Goal: Task Accomplishment & Management: Manage account settings

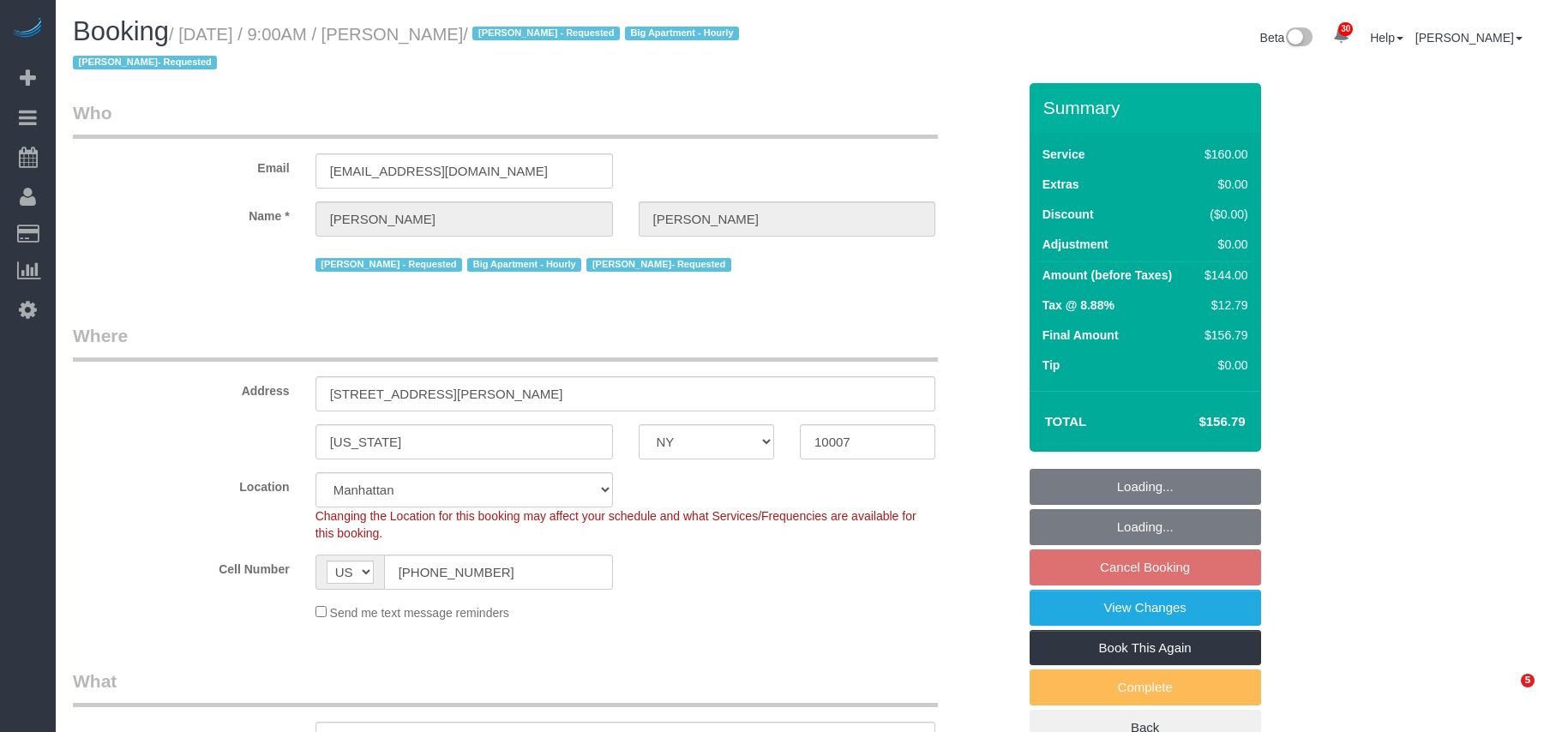
select select "NY"
select select "object:5382"
select select "number:89"
select select "number:90"
select select "number:15"
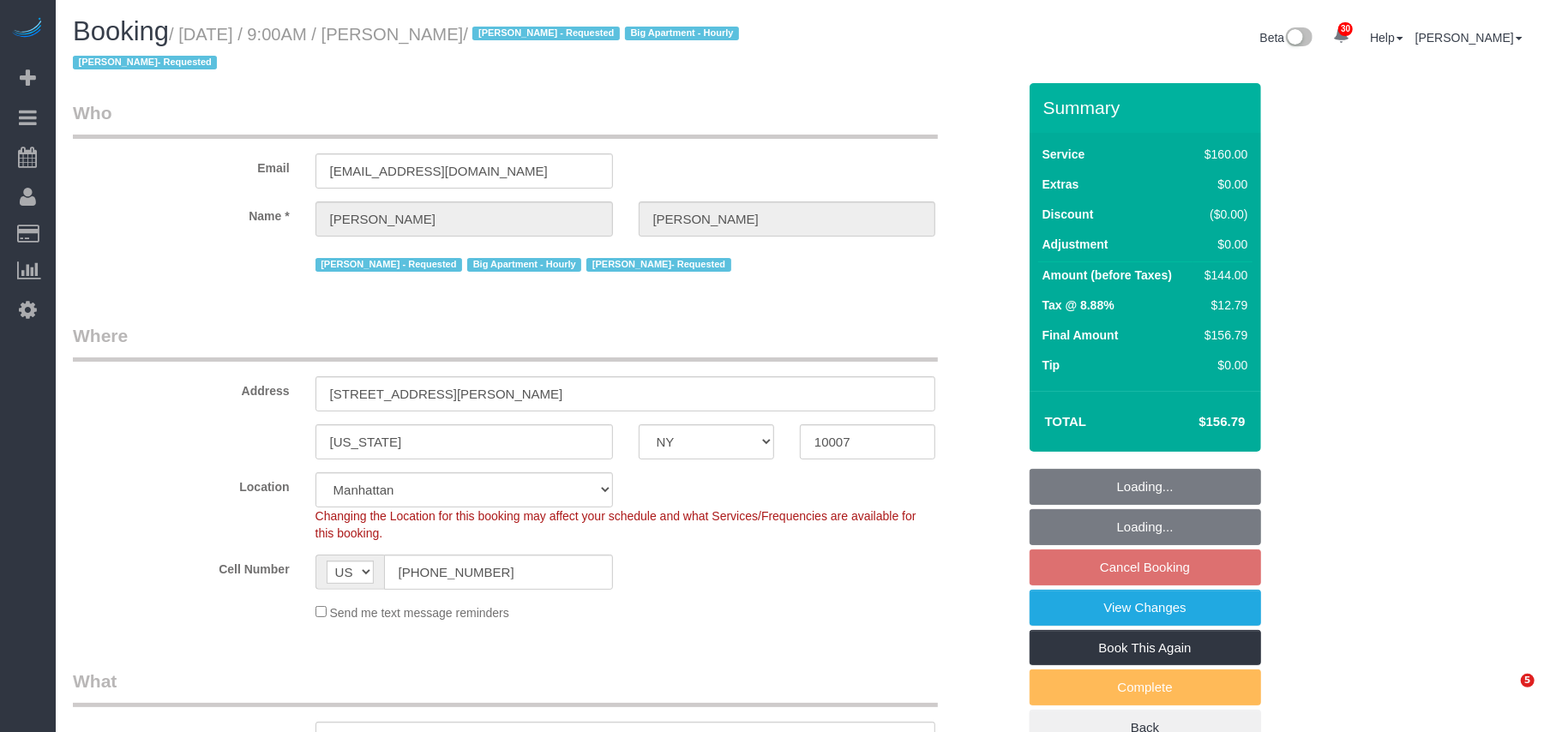
select select "number:5"
select select "object:5855"
select select "spot2"
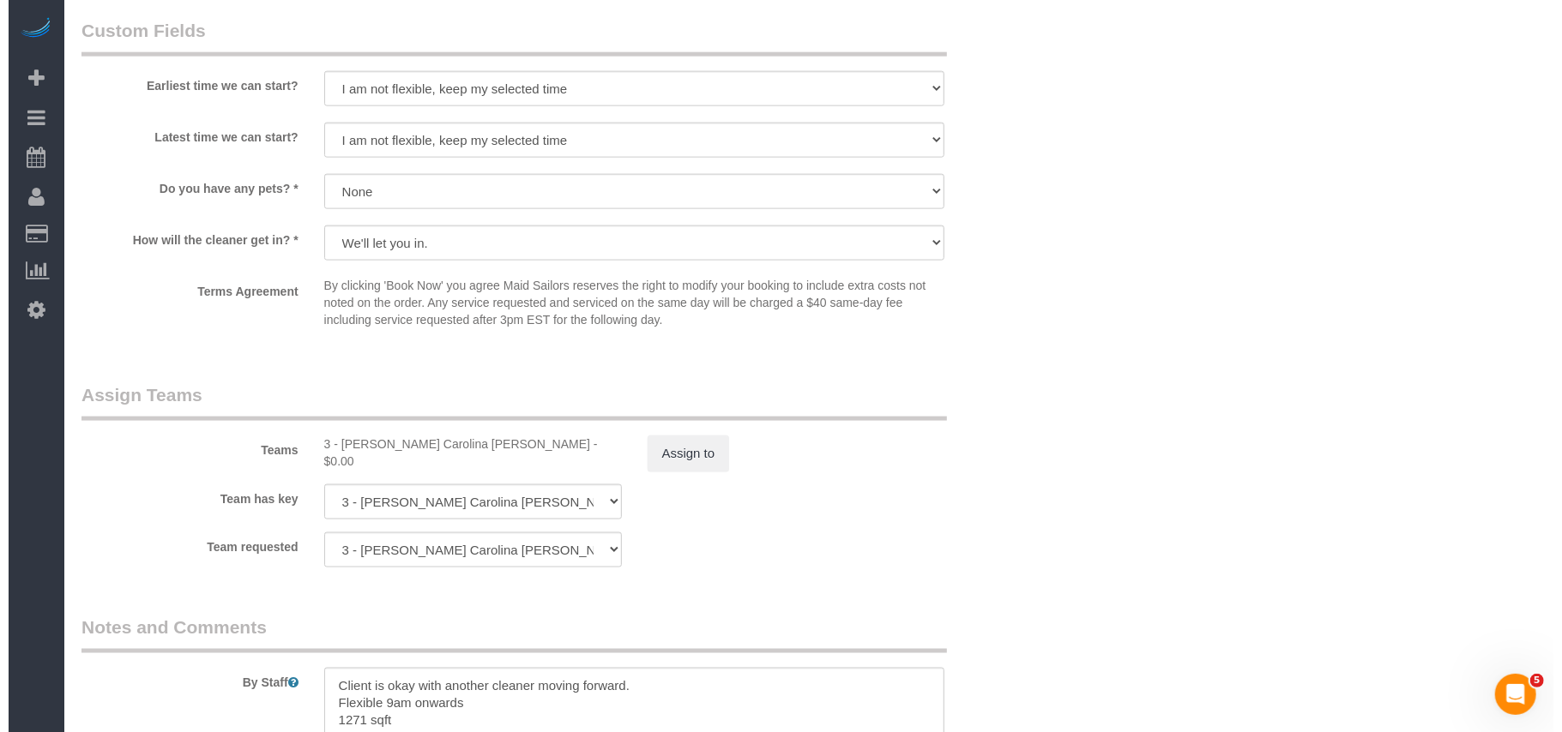
scroll to position [1600, 0]
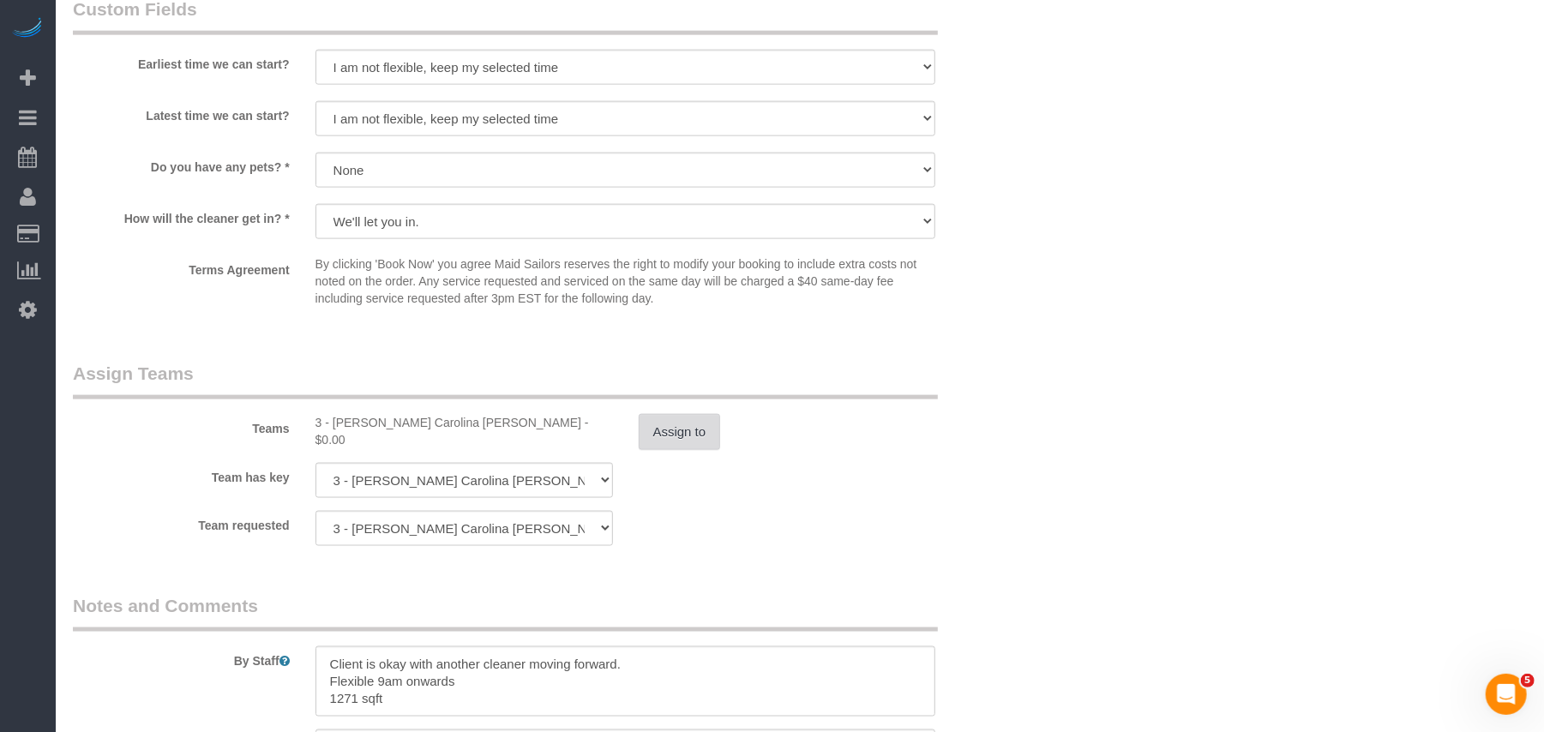
click at [686, 426] on button "Assign to" at bounding box center [680, 432] width 82 height 36
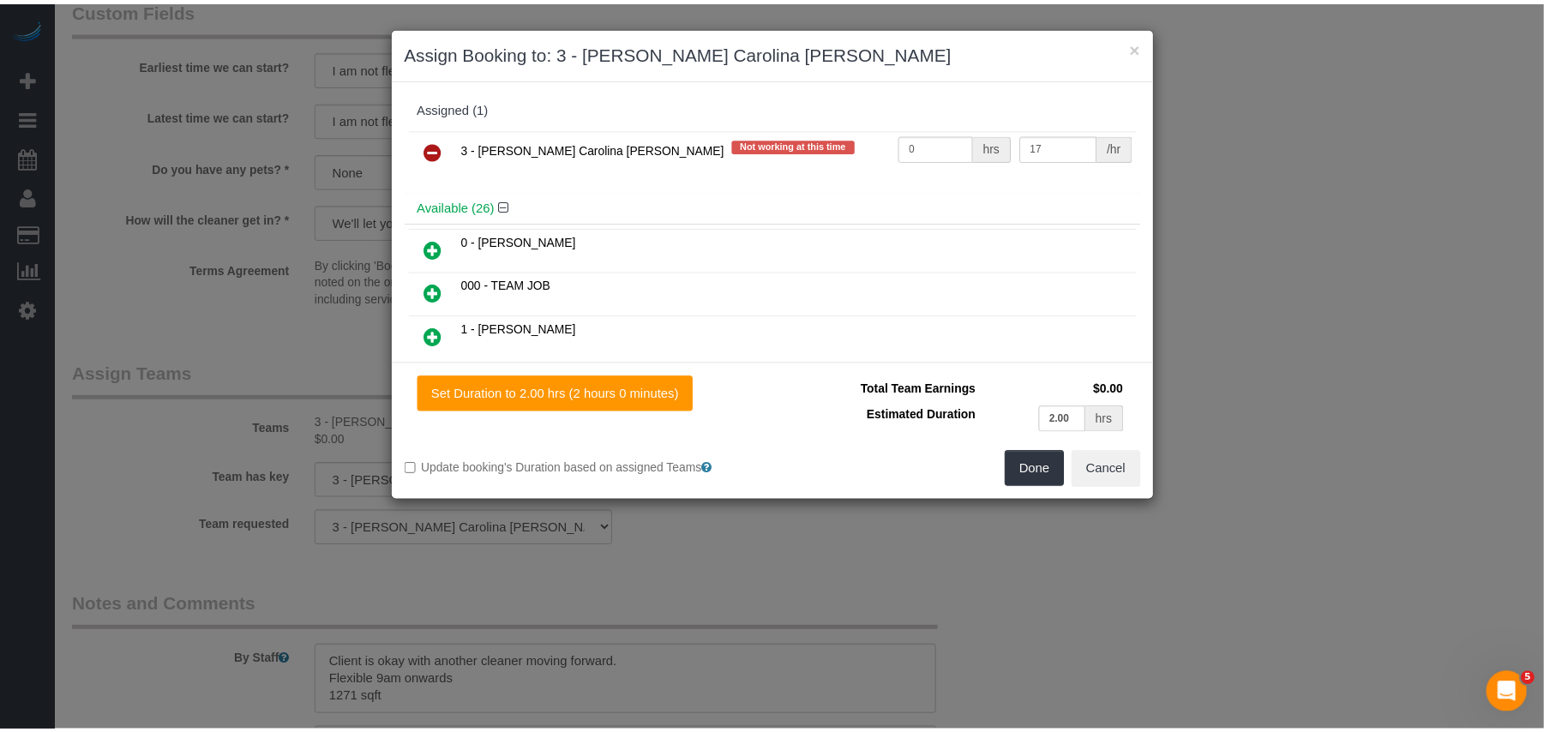
scroll to position [2681, 1562]
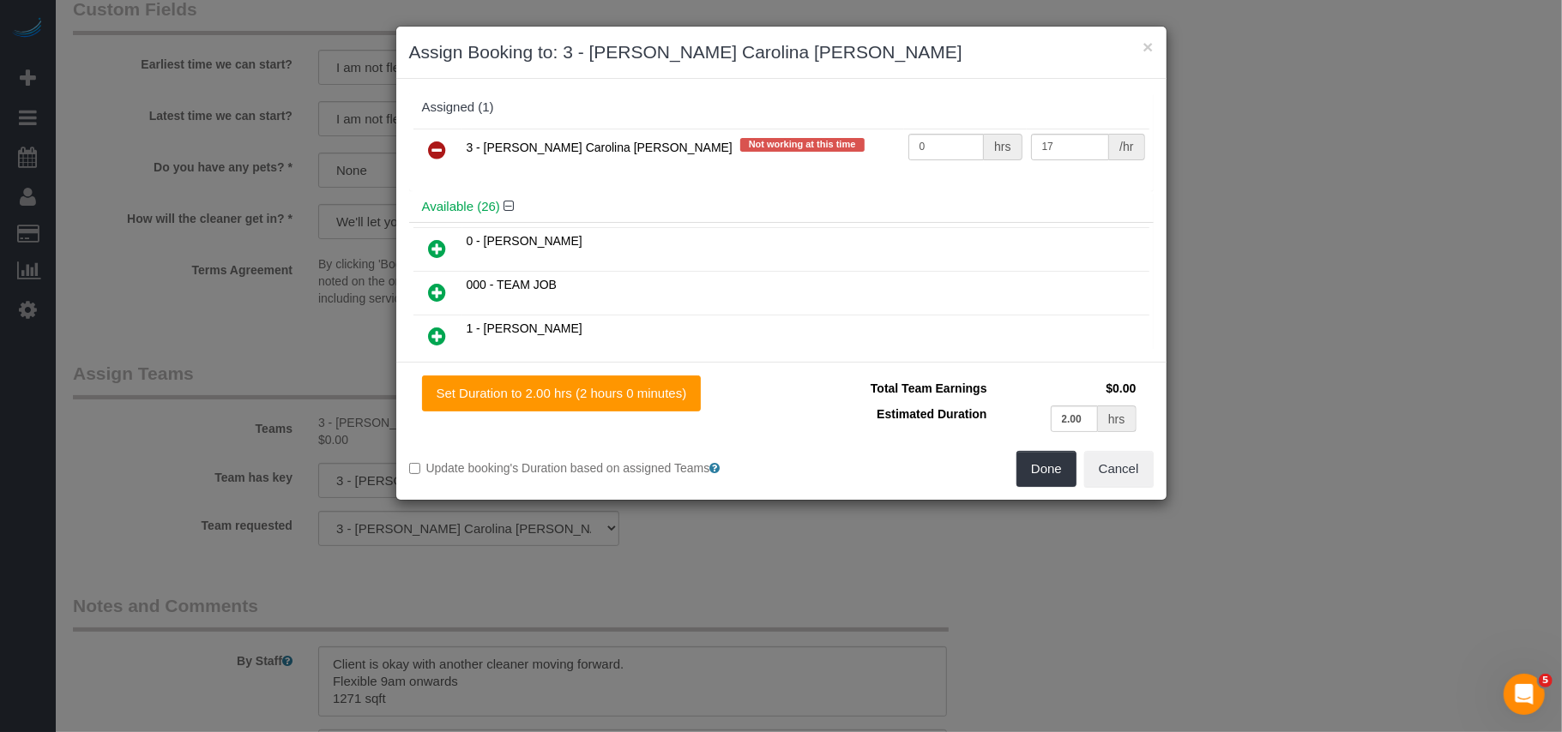
click at [433, 155] on icon at bounding box center [438, 150] width 18 height 21
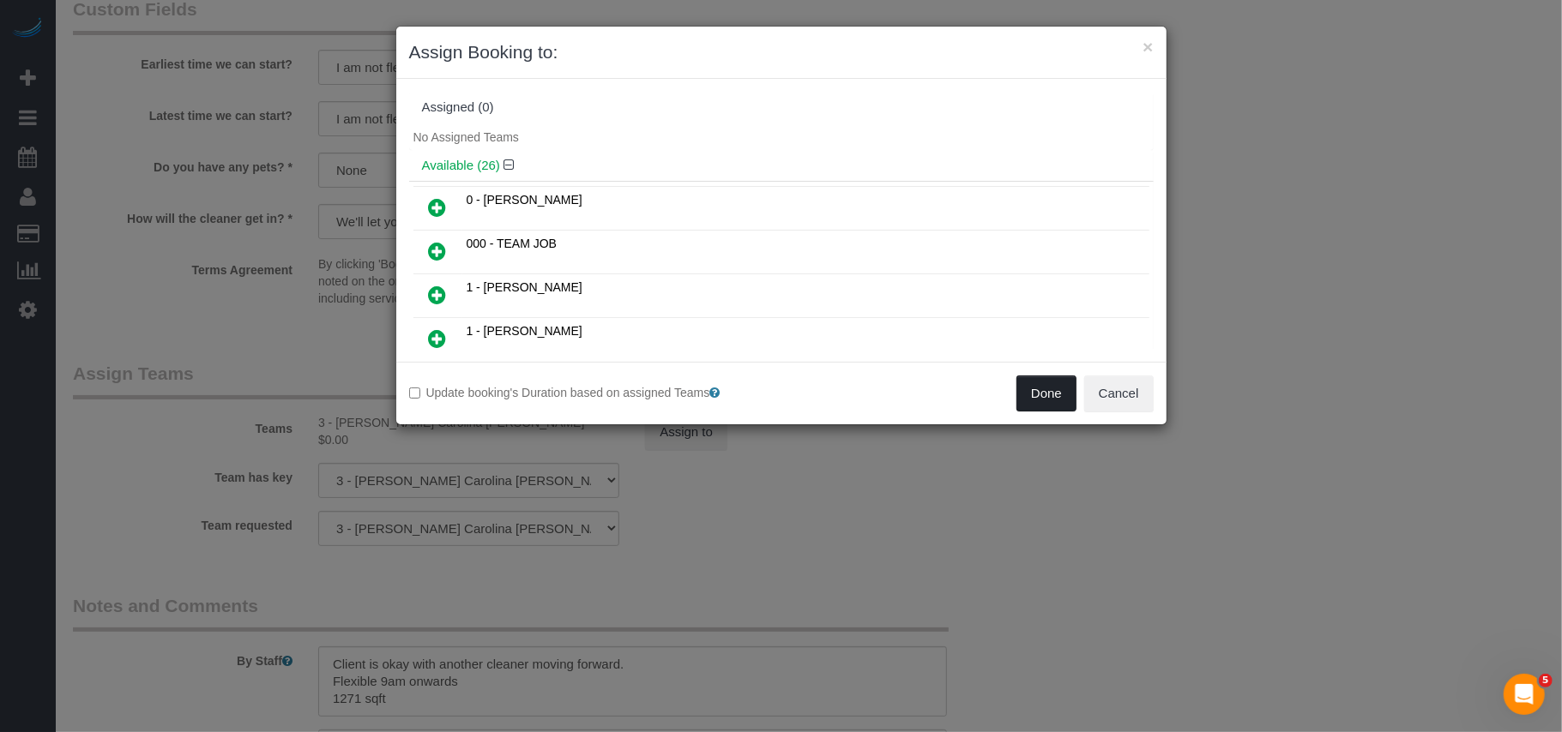
click at [1060, 395] on button "Done" at bounding box center [1046, 394] width 60 height 36
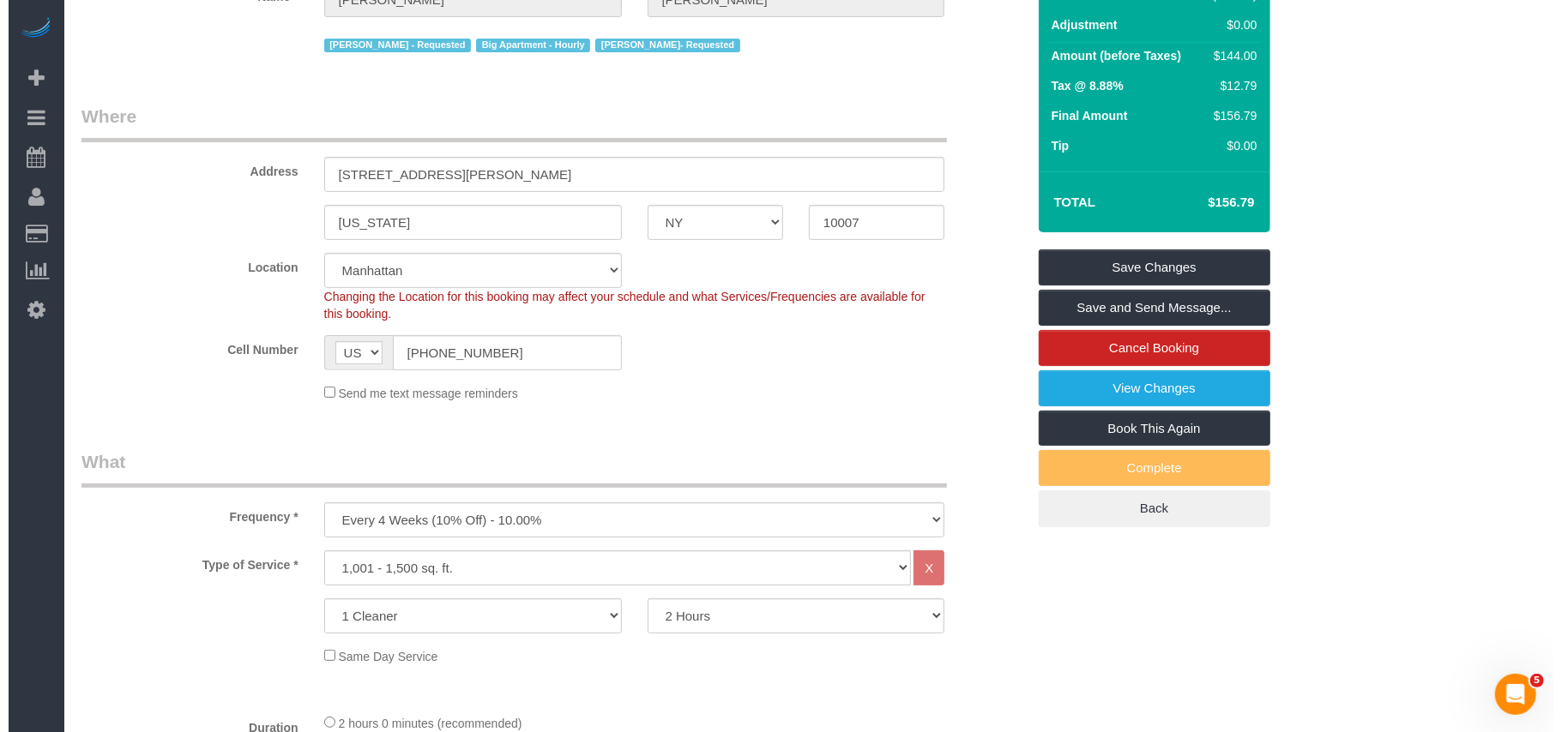
scroll to position [0, 0]
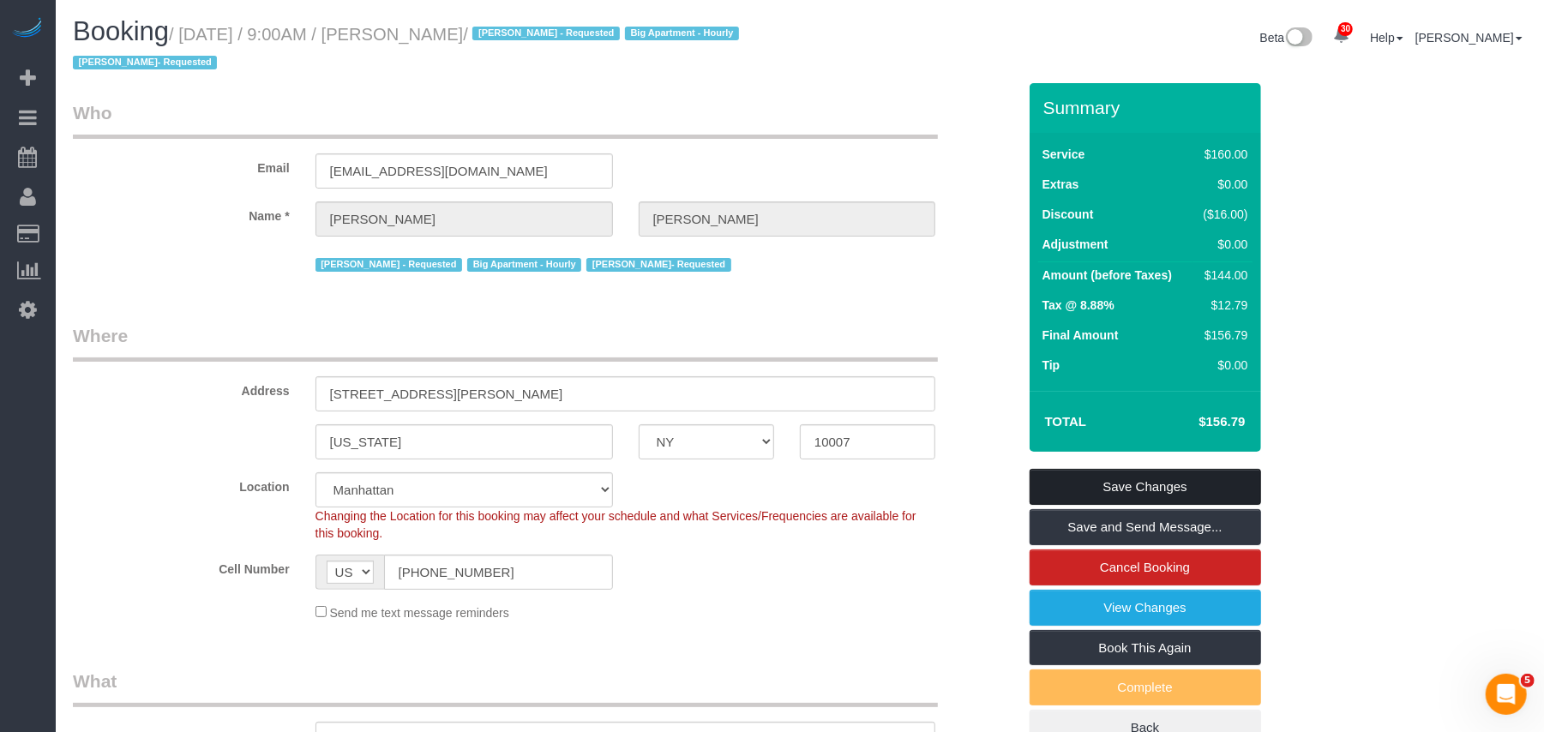
click at [1108, 488] on link "Save Changes" at bounding box center [1146, 487] width 232 height 36
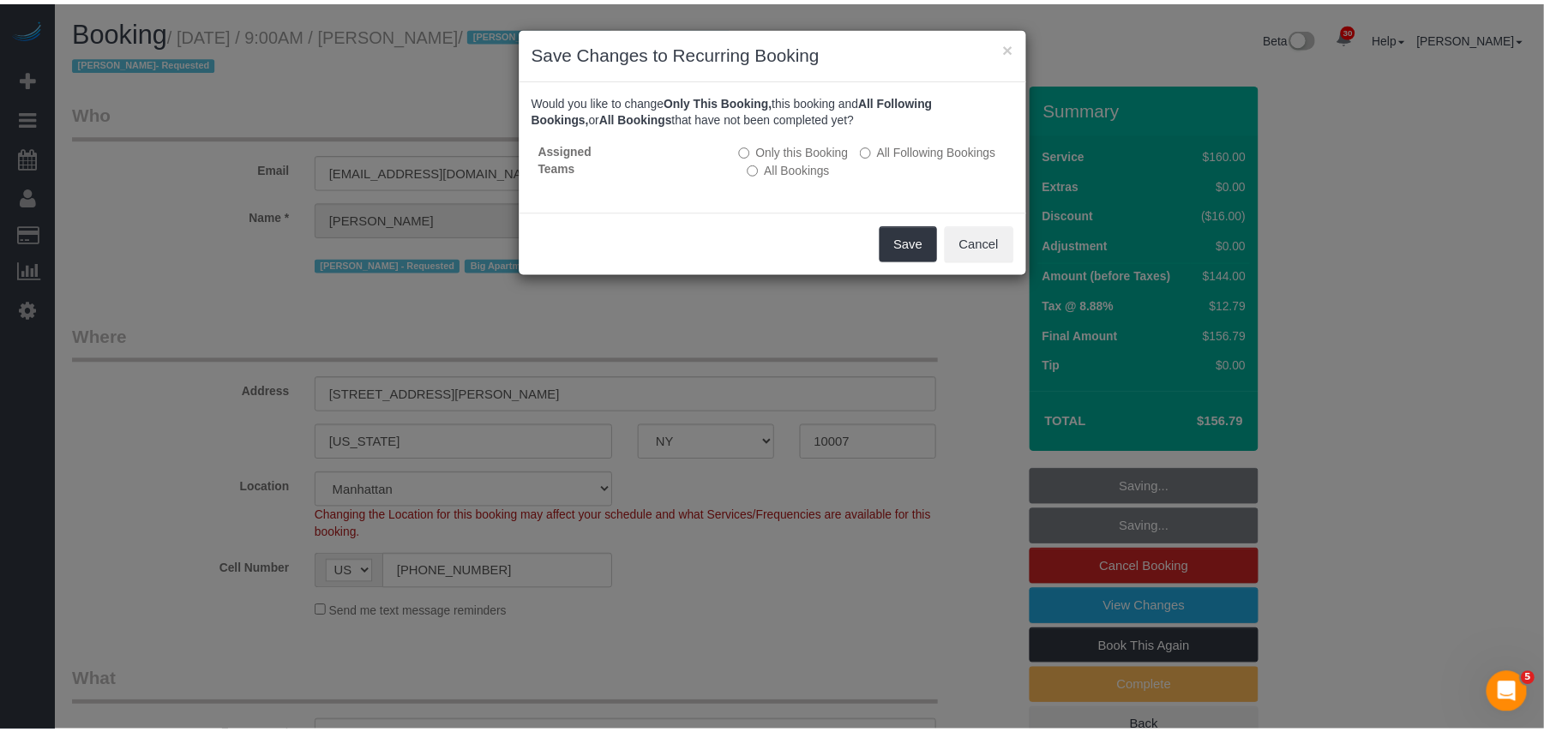
scroll to position [2681, 1562]
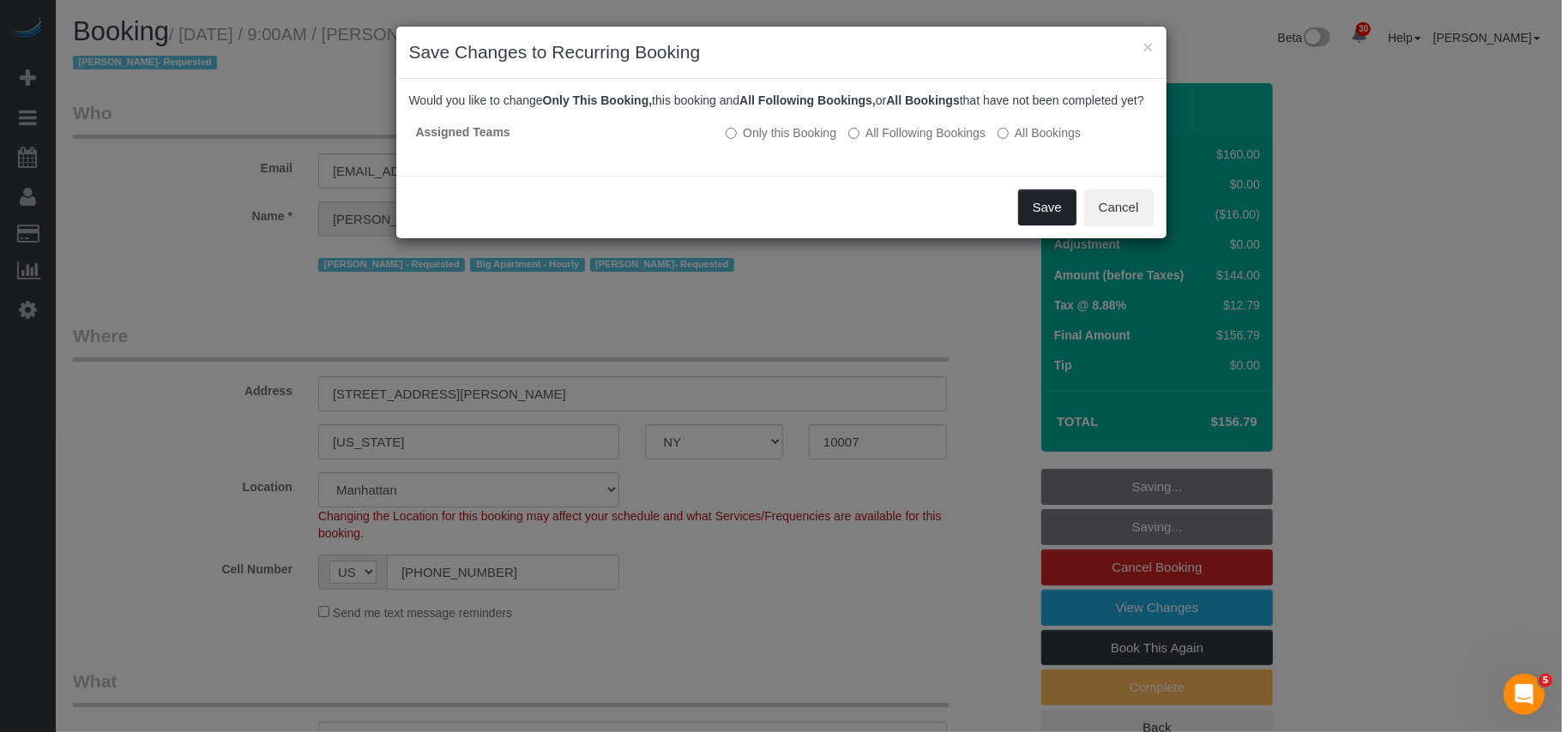
click at [1051, 226] on button "Save" at bounding box center [1047, 208] width 58 height 36
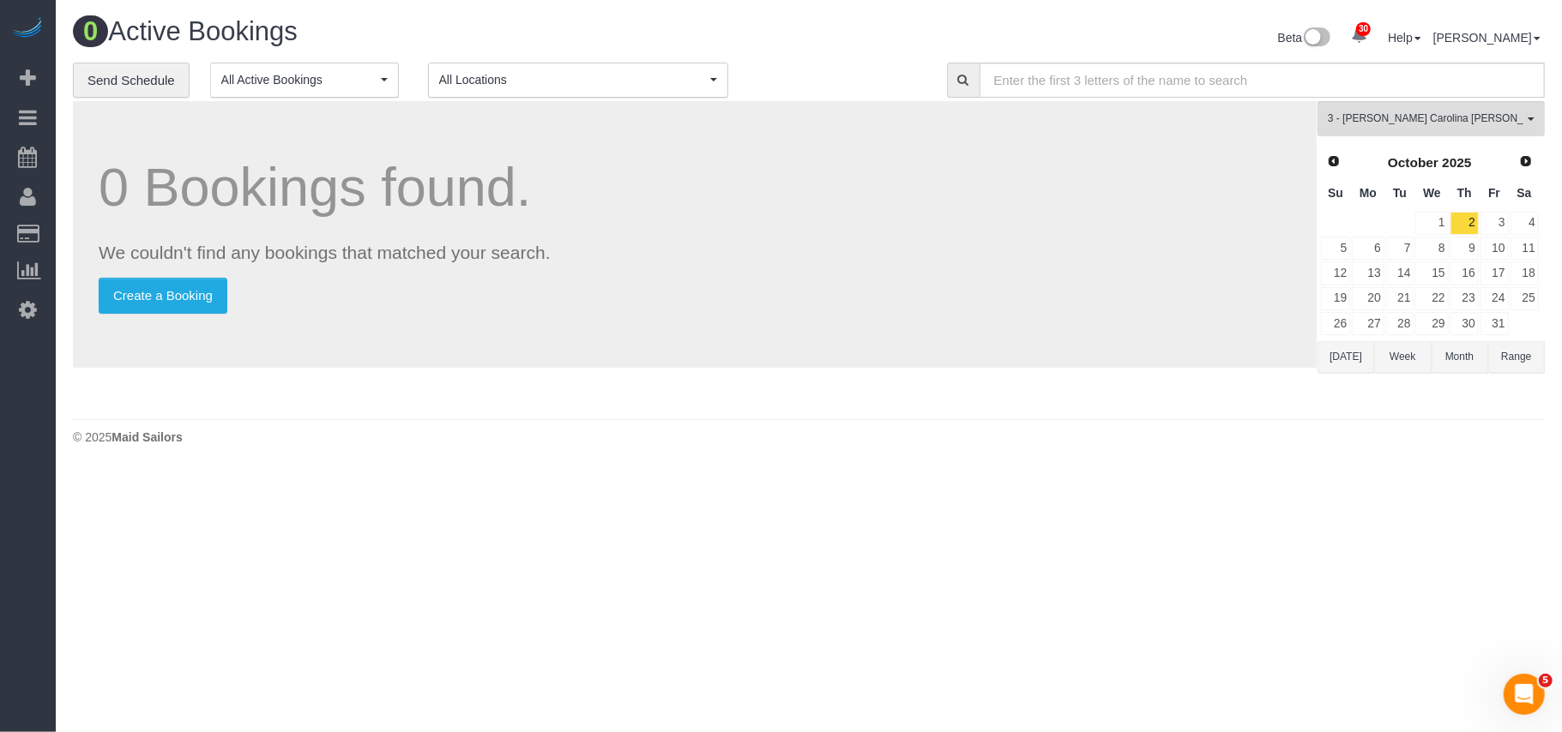
scroll to position [472, 1562]
click at [1438, 230] on link "1" at bounding box center [1431, 223] width 33 height 23
drag, startPoint x: 1468, startPoint y: 214, endPoint x: 1292, endPoint y: 257, distance: 181.8
click at [1468, 217] on link "2" at bounding box center [1464, 223] width 28 height 23
click at [1388, 117] on span "3 - [PERSON_NAME] Carolina [PERSON_NAME]" at bounding box center [1426, 118] width 196 height 15
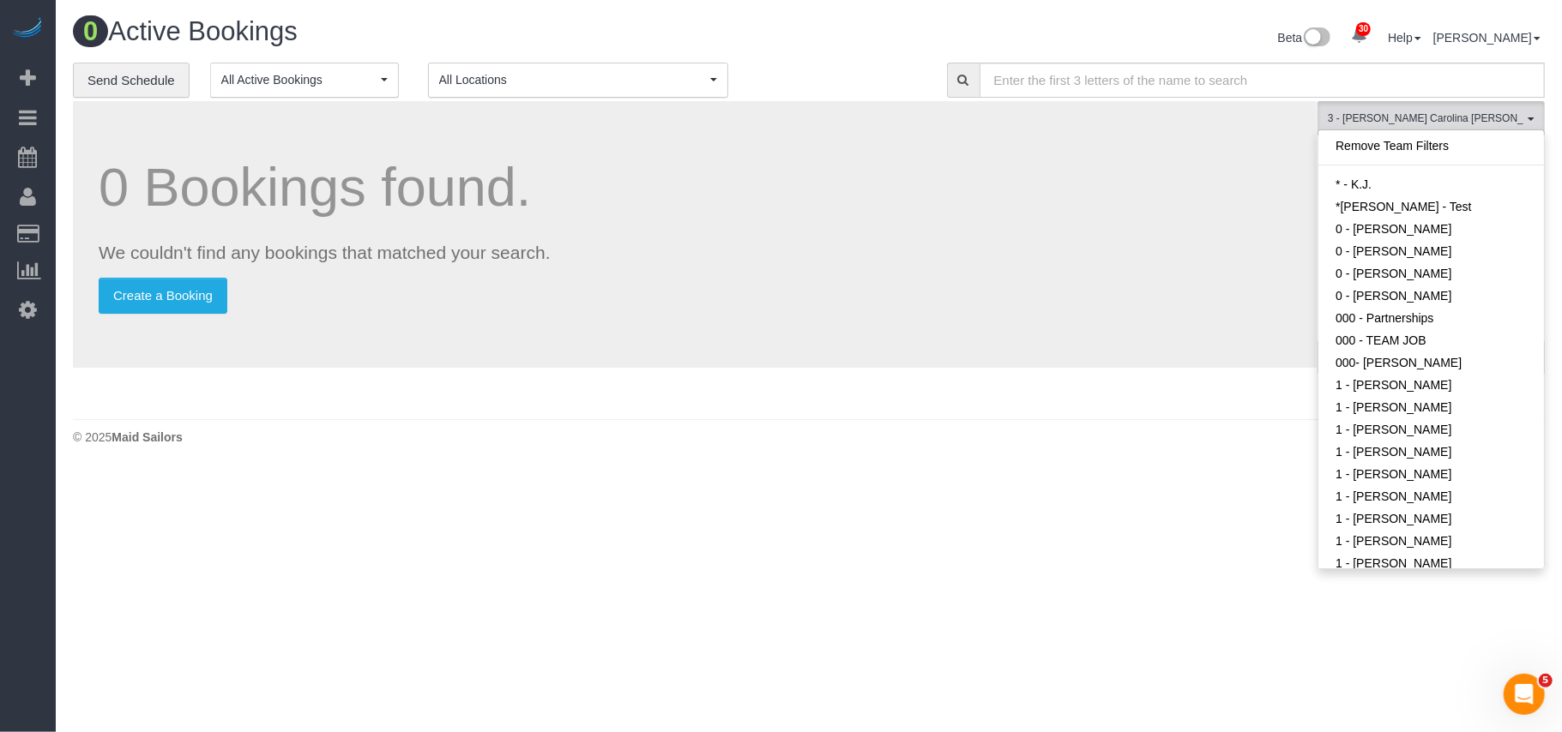
scroll to position [981, 0]
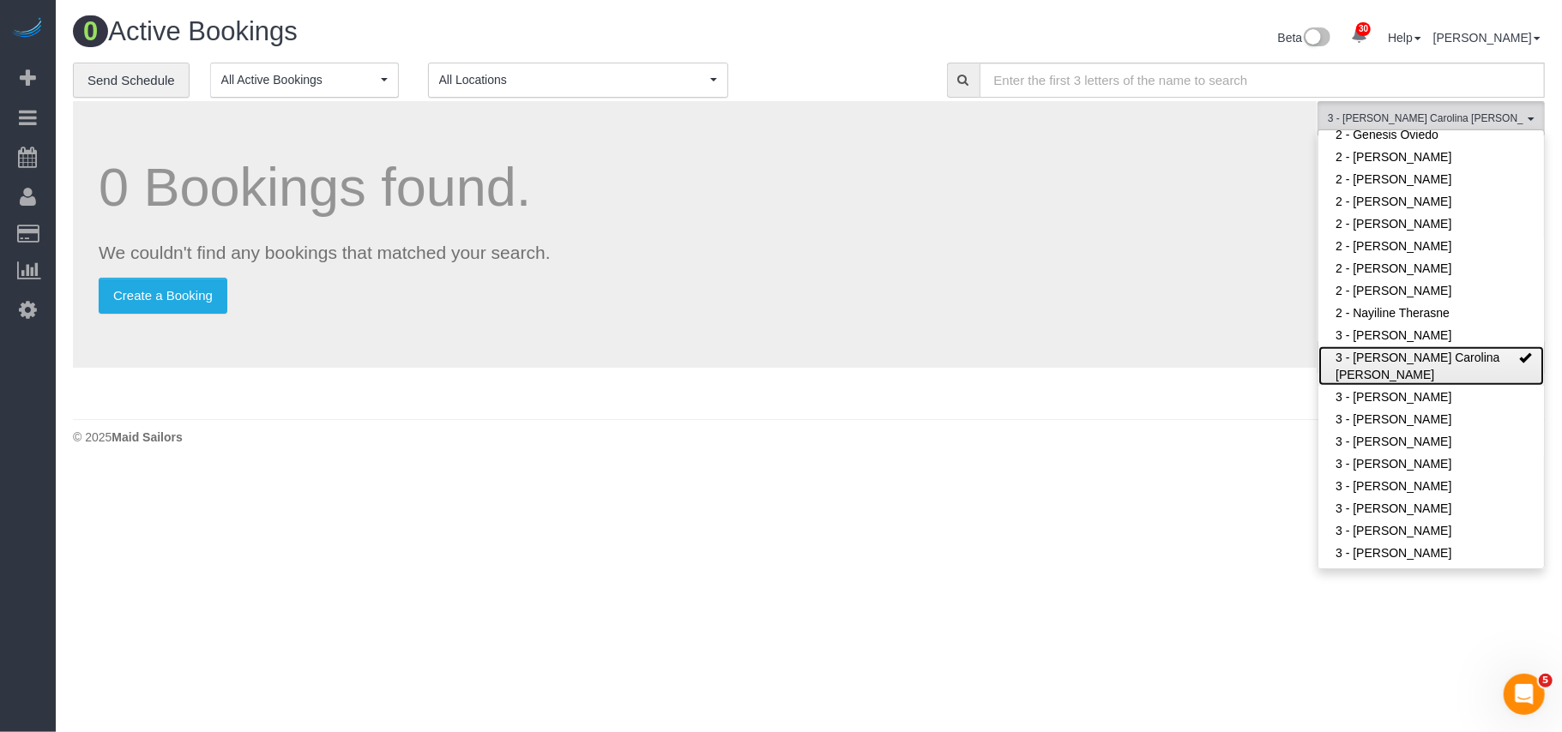
click at [1391, 346] on link "3 - [PERSON_NAME] Carolina [PERSON_NAME]" at bounding box center [1431, 365] width 226 height 39
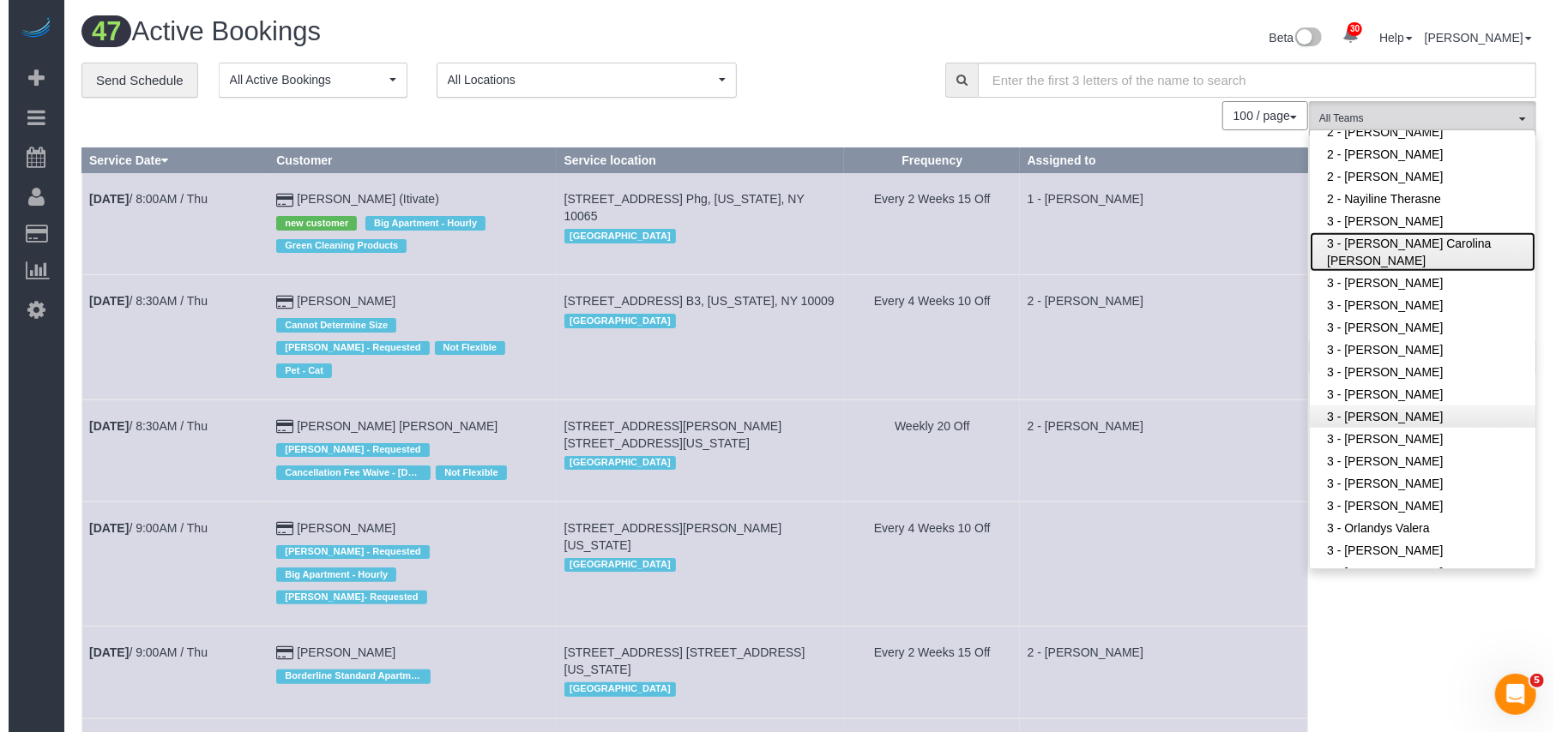
scroll to position [4907, 1544]
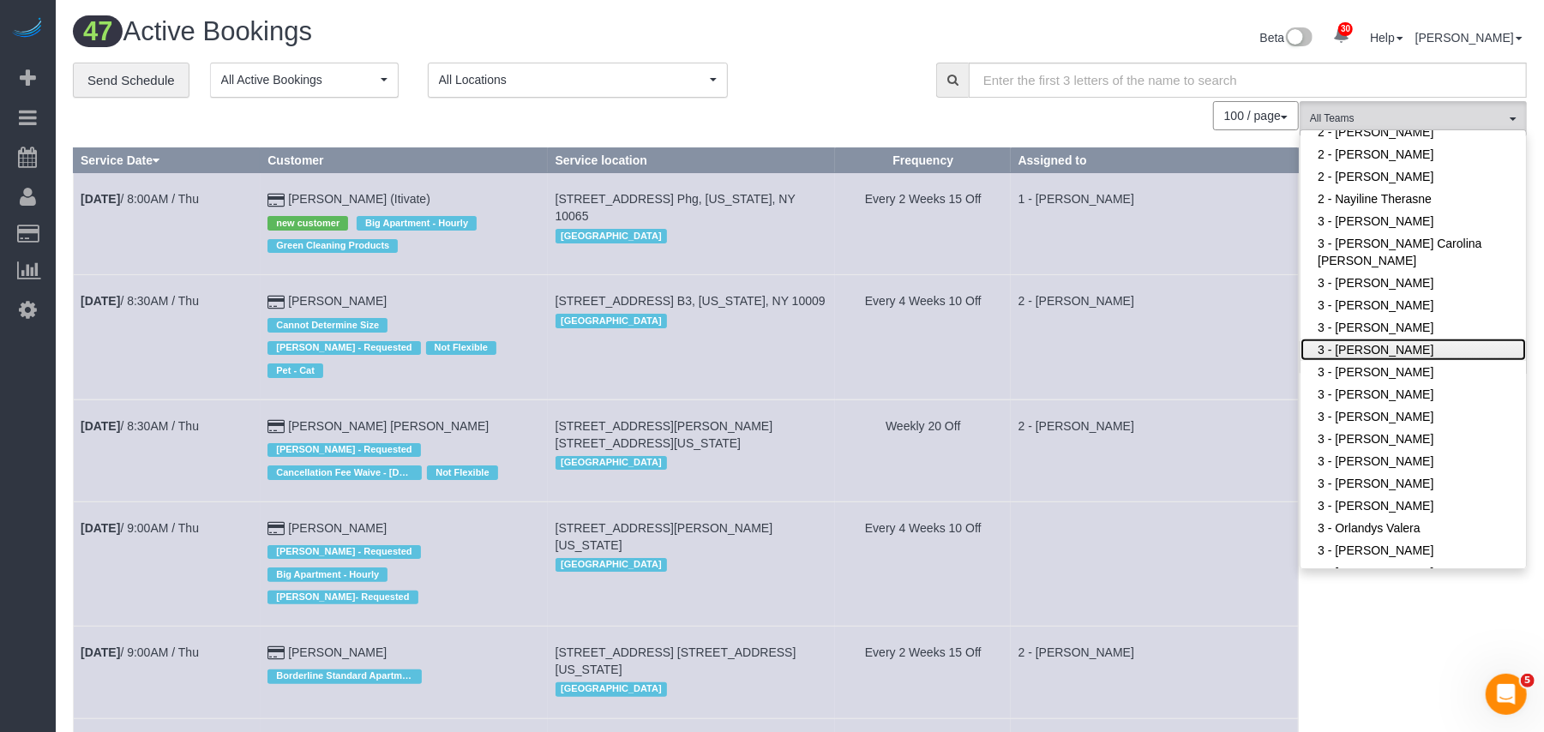
click at [1394, 339] on link "3 - [PERSON_NAME]" at bounding box center [1414, 350] width 226 height 22
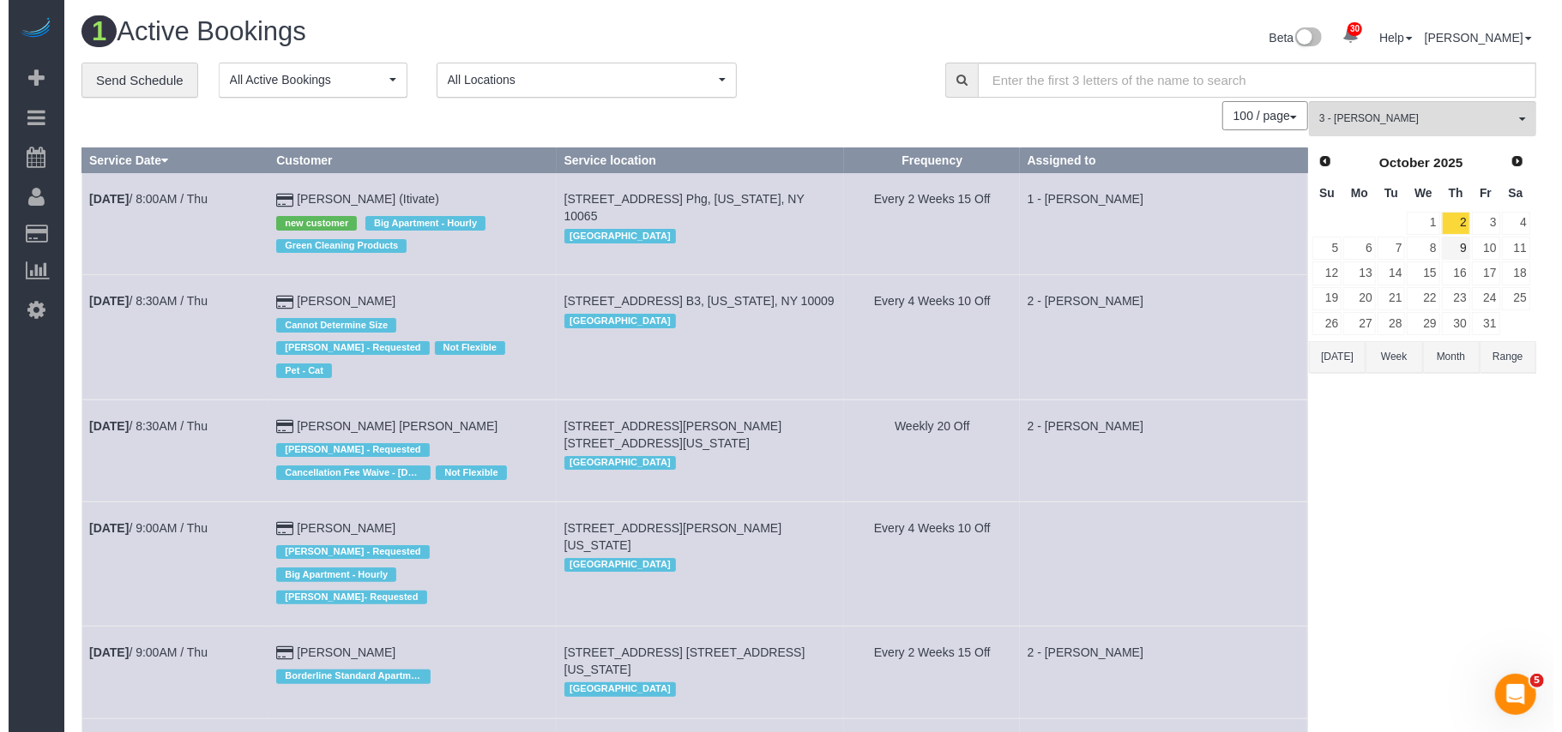
scroll to position [436, 1562]
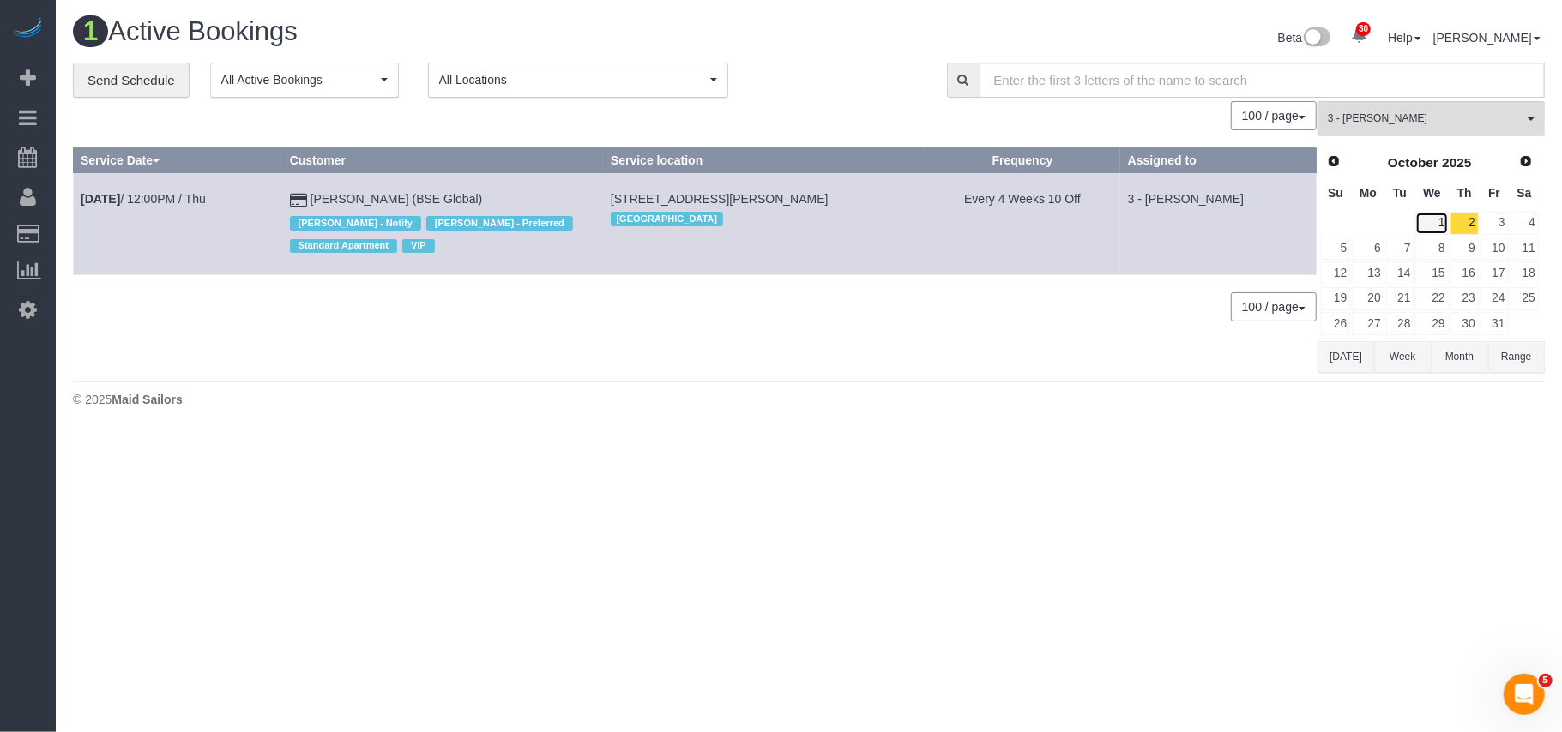
click at [1432, 224] on link "1" at bounding box center [1431, 223] width 33 height 23
